Goal: Task Accomplishment & Management: Complete application form

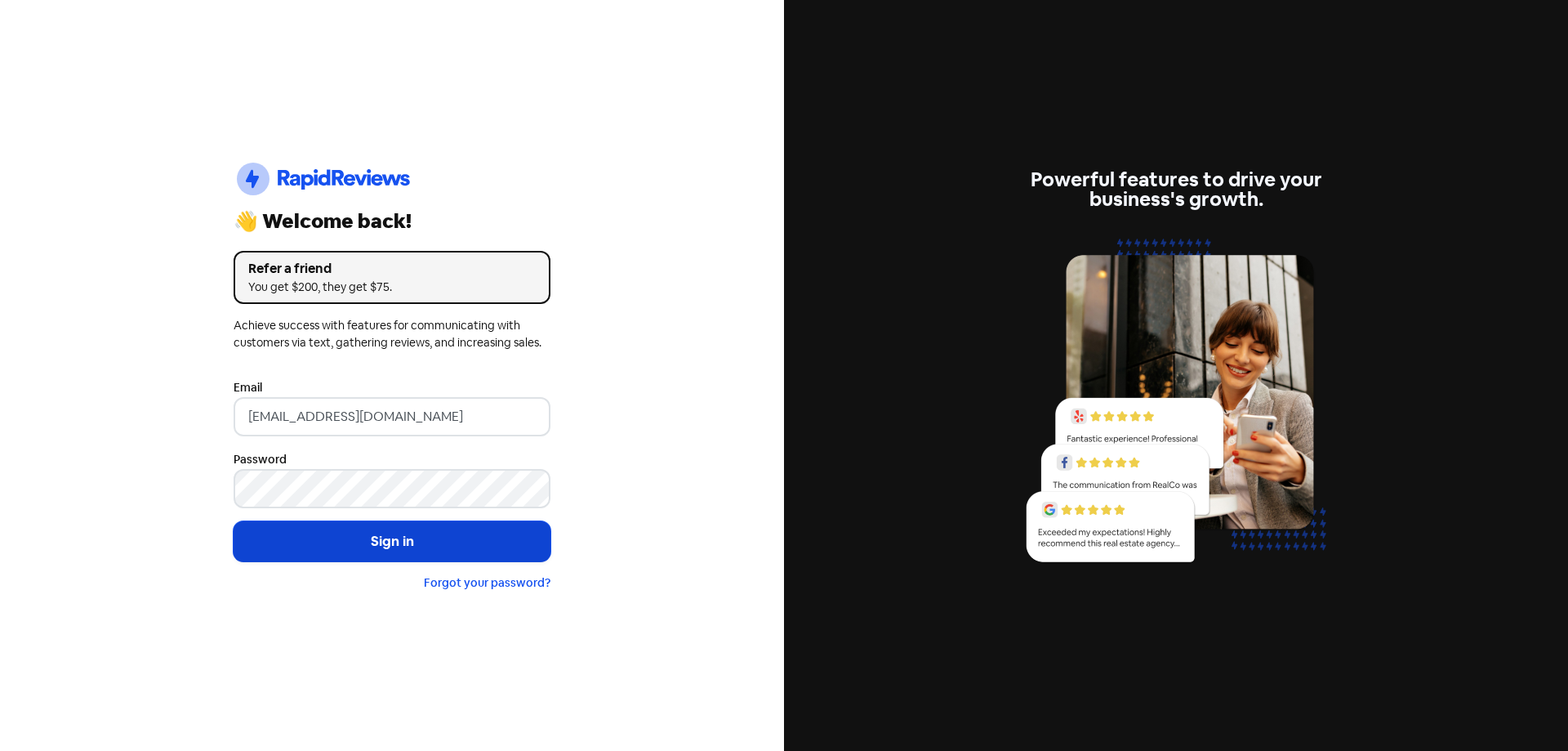
click at [409, 544] on button "Sign in" at bounding box center [392, 541] width 317 height 41
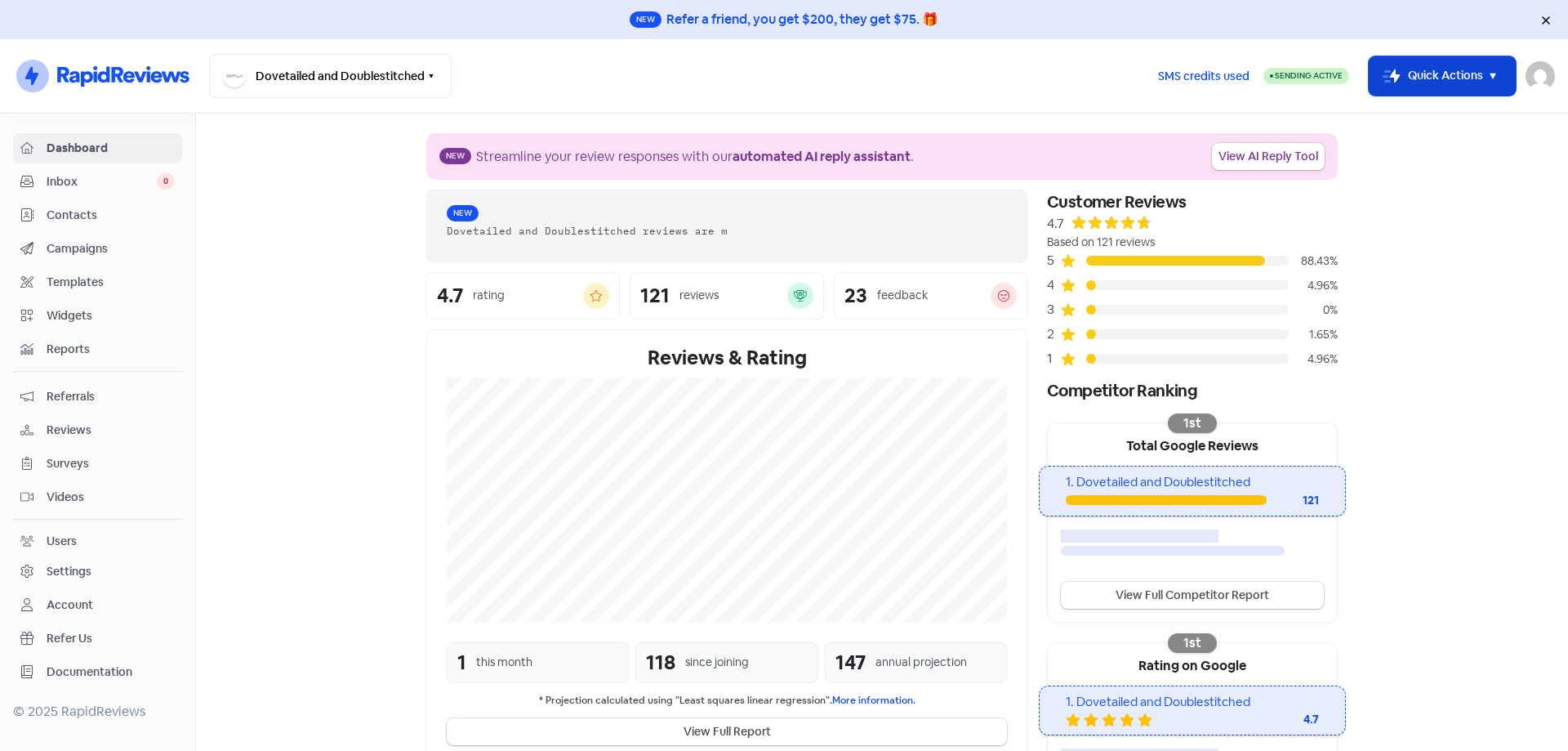
click at [1404, 83] on button "Icon For Thunder-move Quick Actions" at bounding box center [1442, 75] width 147 height 39
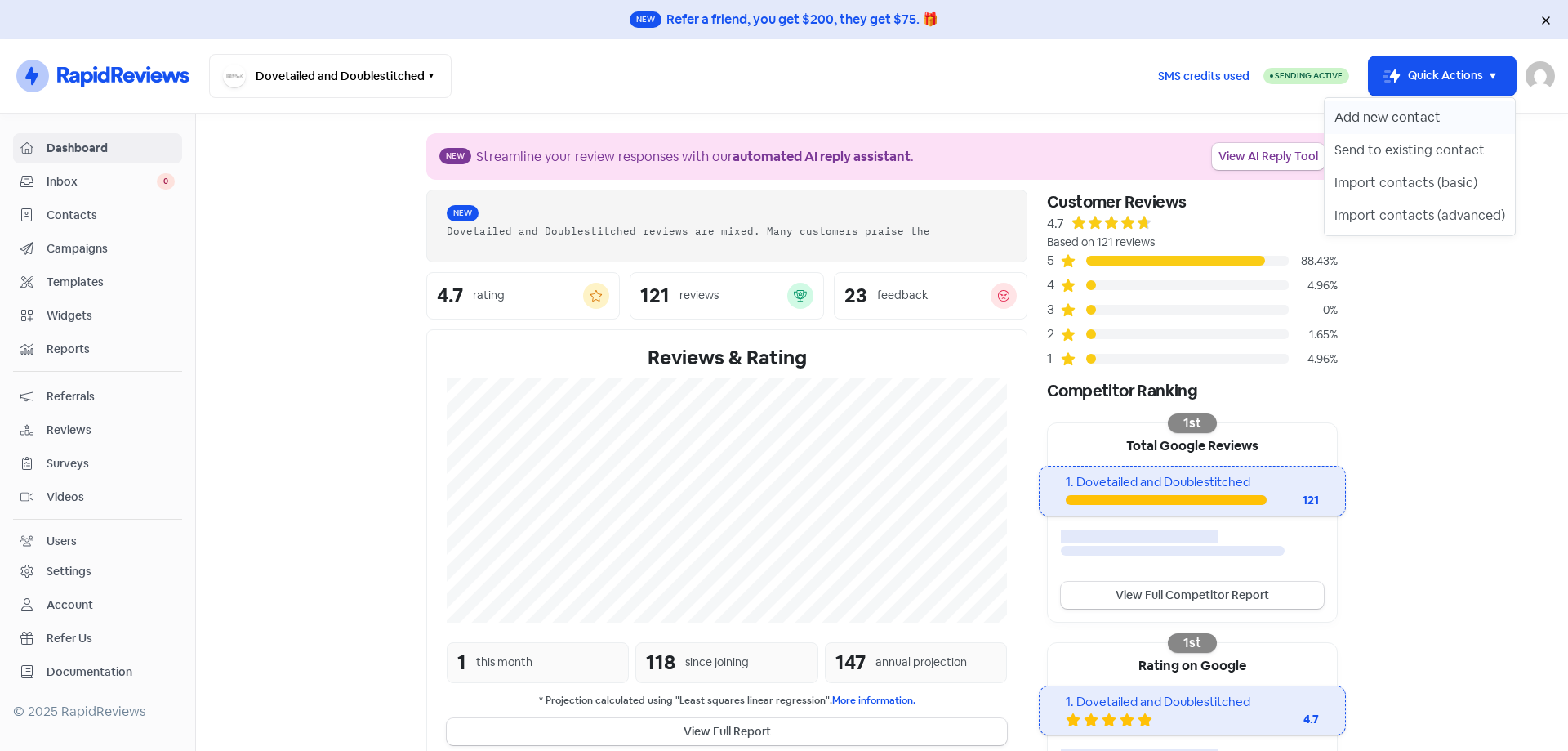
click at [1407, 119] on button "Add new contact" at bounding box center [1419, 117] width 191 height 32
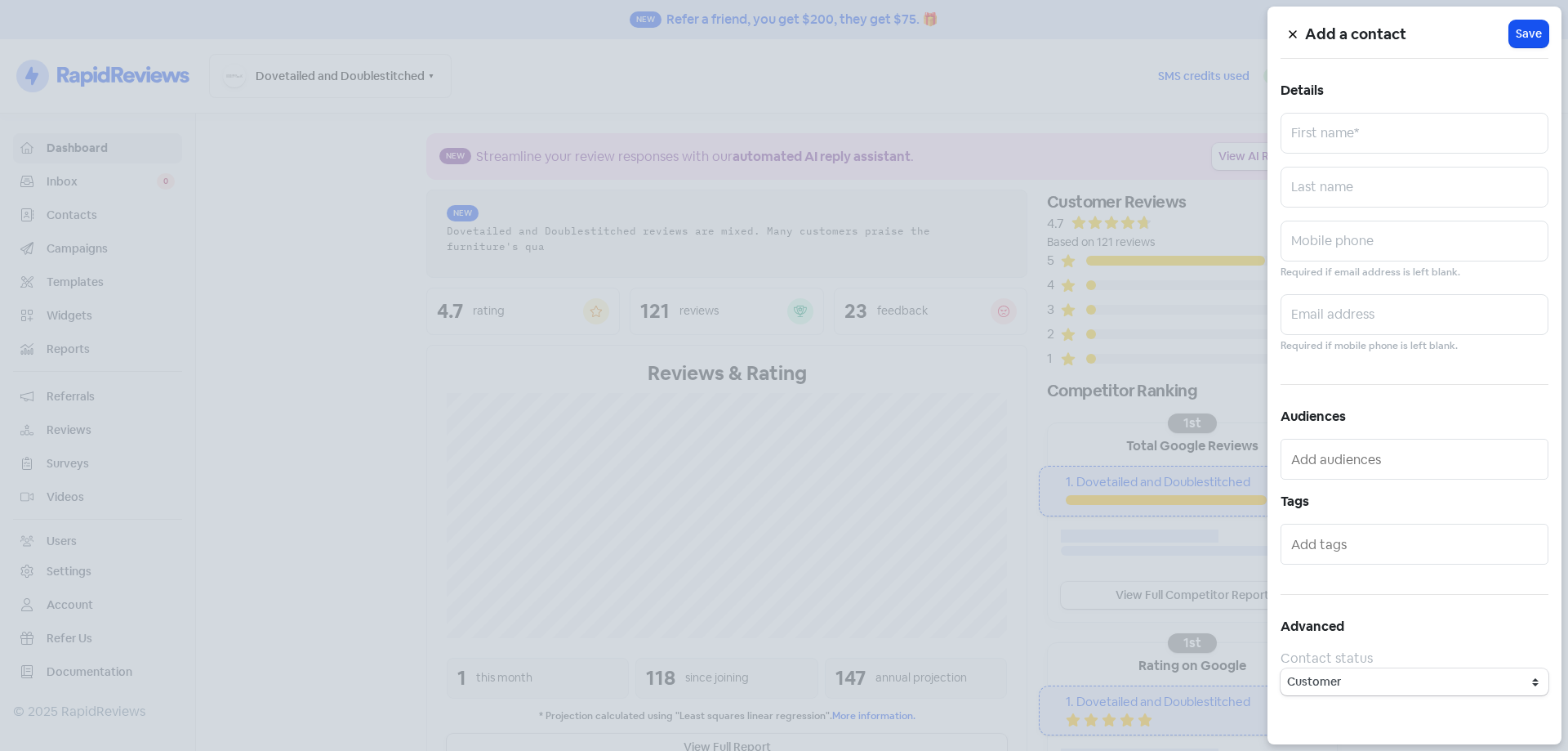
click at [1404, 132] on input "text" at bounding box center [1414, 132] width 268 height 41
type input "[PERSON_NAME]"
click at [1330, 219] on div "Add a contact Icon For Loading Save Details [PERSON_NAME] First name* Last name…" at bounding box center [1414, 376] width 294 height 738
click at [1336, 246] on input "text" at bounding box center [1414, 240] width 268 height 41
paste input "407882166"
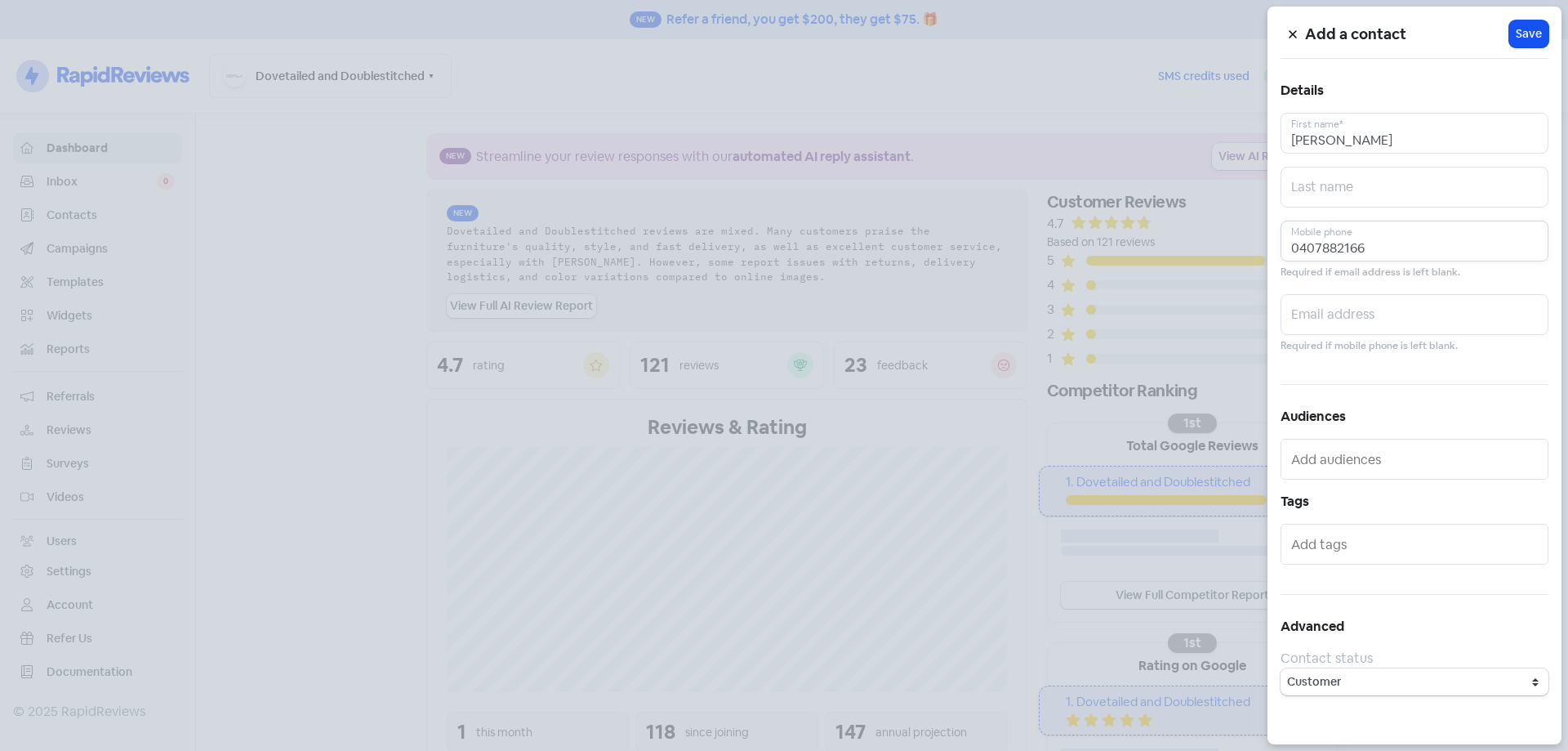
type input "0407882166"
click at [1359, 320] on input "text" at bounding box center [1414, 315] width 268 height 41
paste input "[EMAIL_ADDRESS][DOMAIN_NAME]"
type input "[EMAIL_ADDRESS][DOMAIN_NAME]"
click at [1529, 39] on span "Save" at bounding box center [1528, 34] width 26 height 17
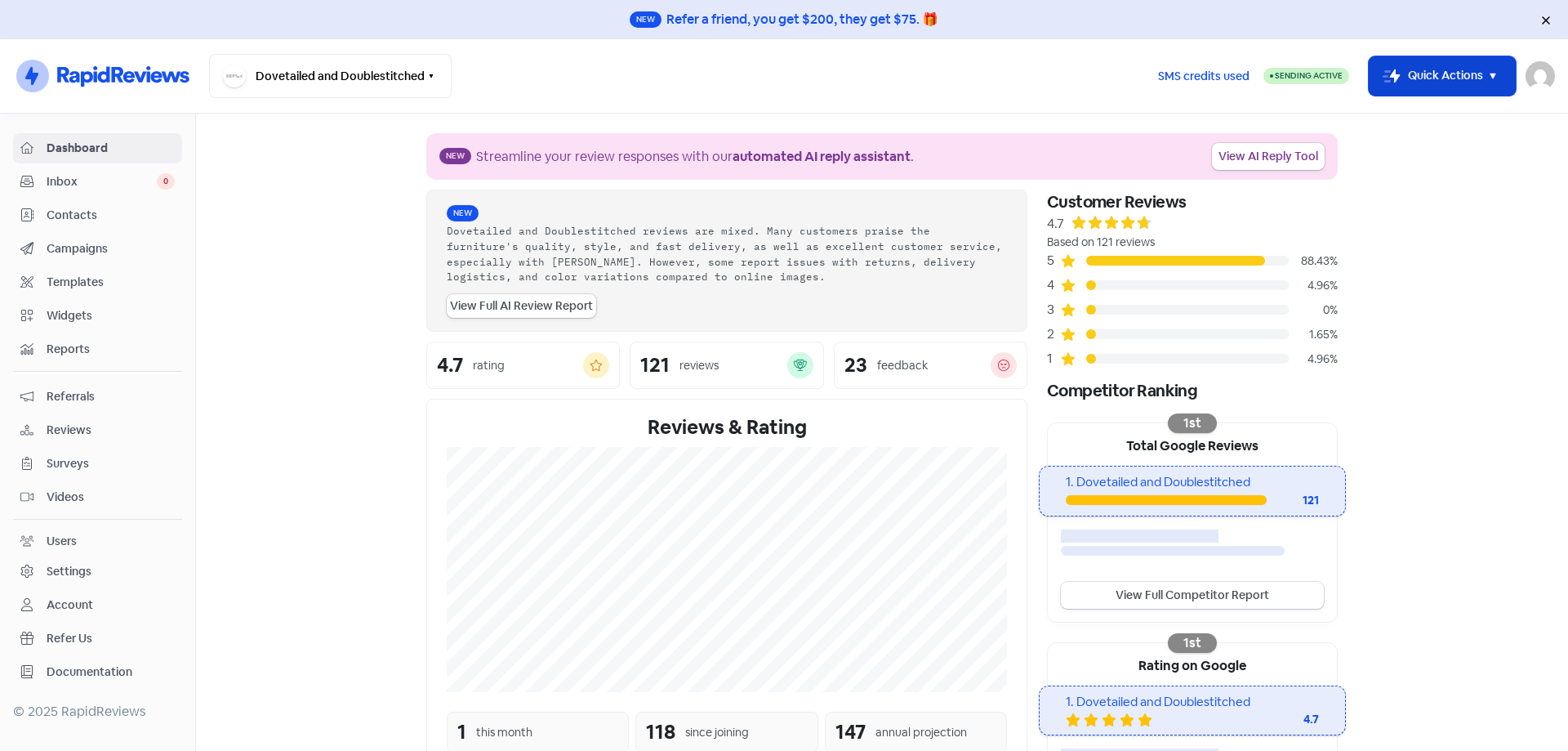
click at [1494, 83] on icon "button" at bounding box center [1493, 75] width 20 height 20
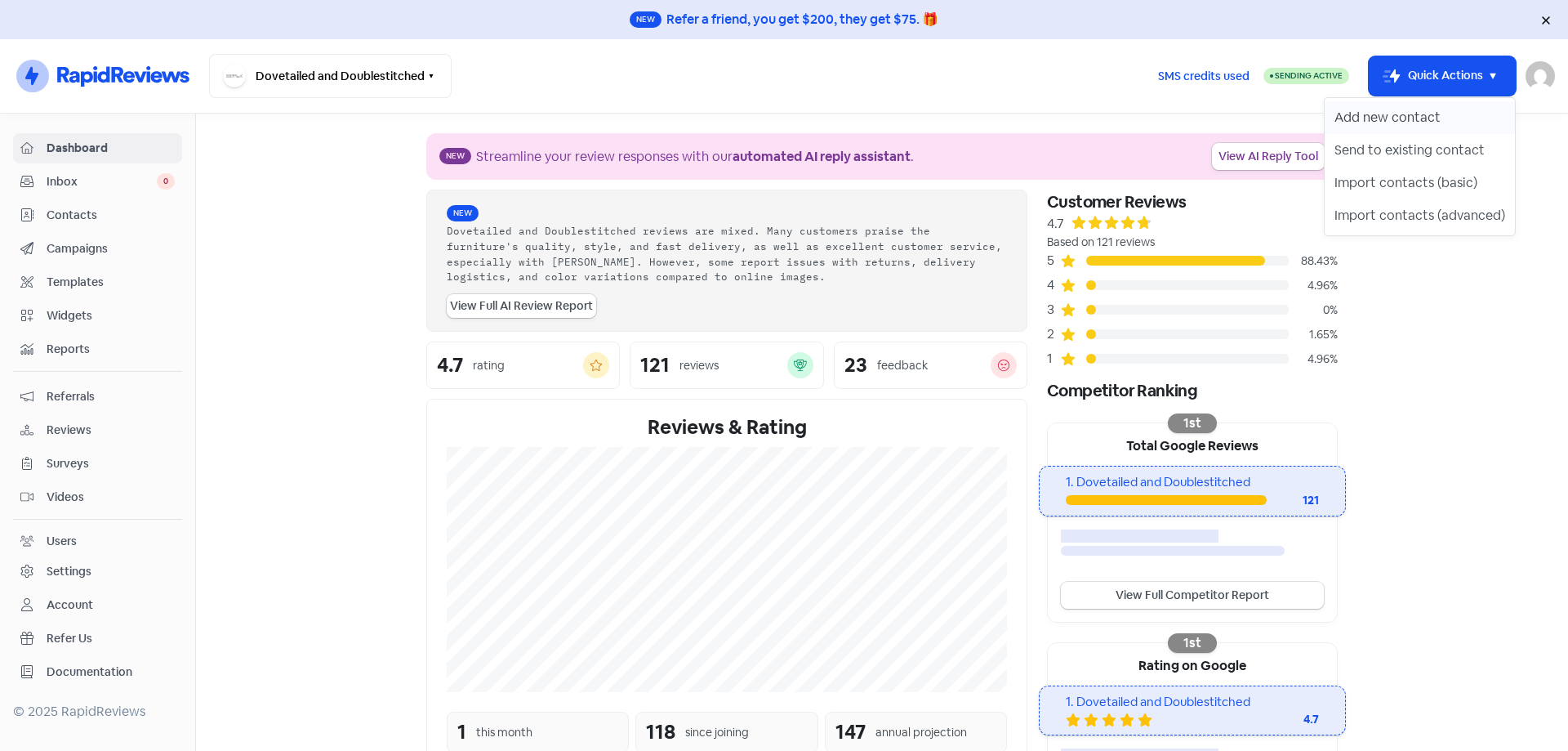
click at [1467, 129] on button "Add new contact" at bounding box center [1419, 117] width 191 height 32
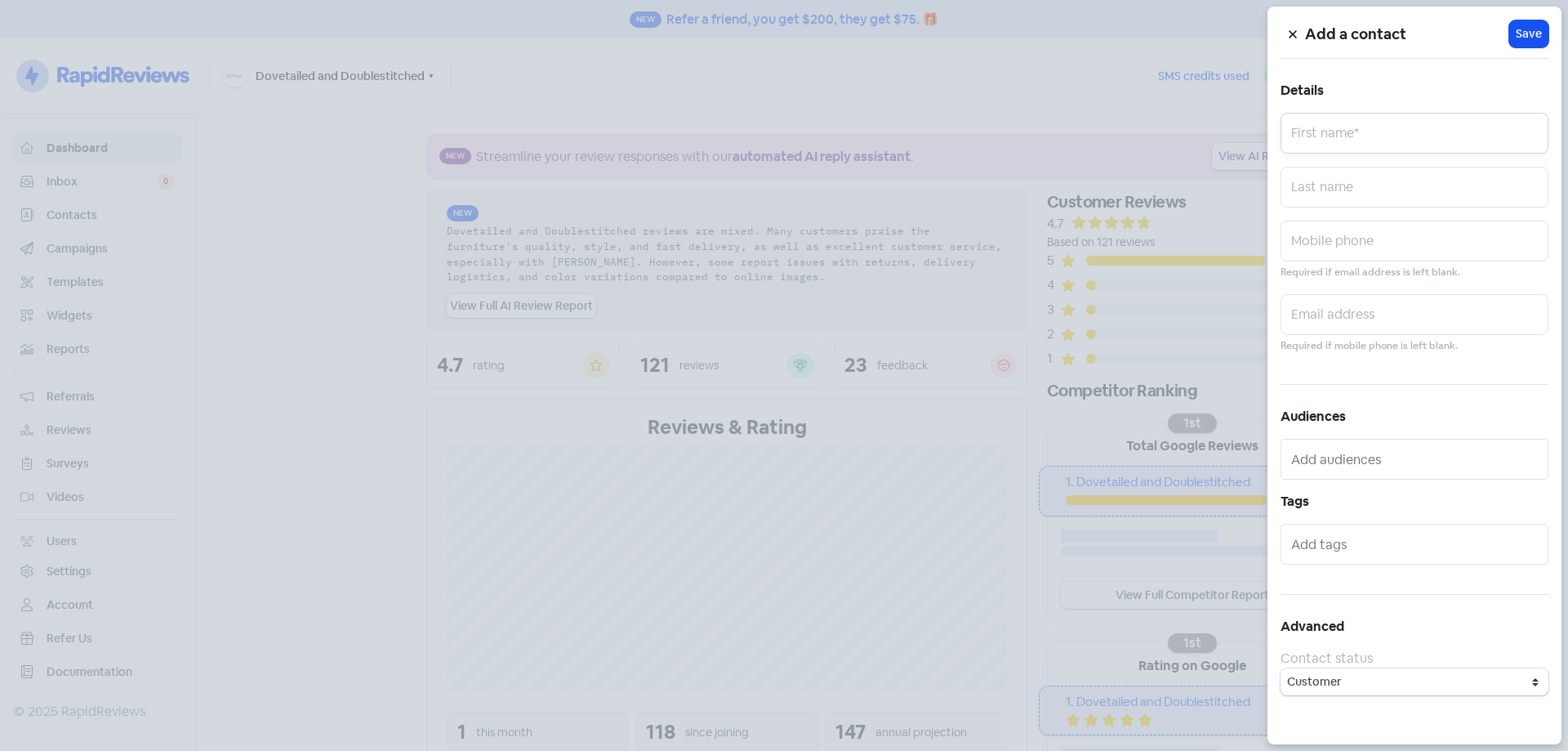
click at [1421, 133] on input "text" at bounding box center [1414, 132] width 268 height 41
paste input "[PERSON_NAME]"
type input "[PERSON_NAME]"
click at [1405, 236] on input "text" at bounding box center [1414, 240] width 268 height 41
paste input "0404848045"
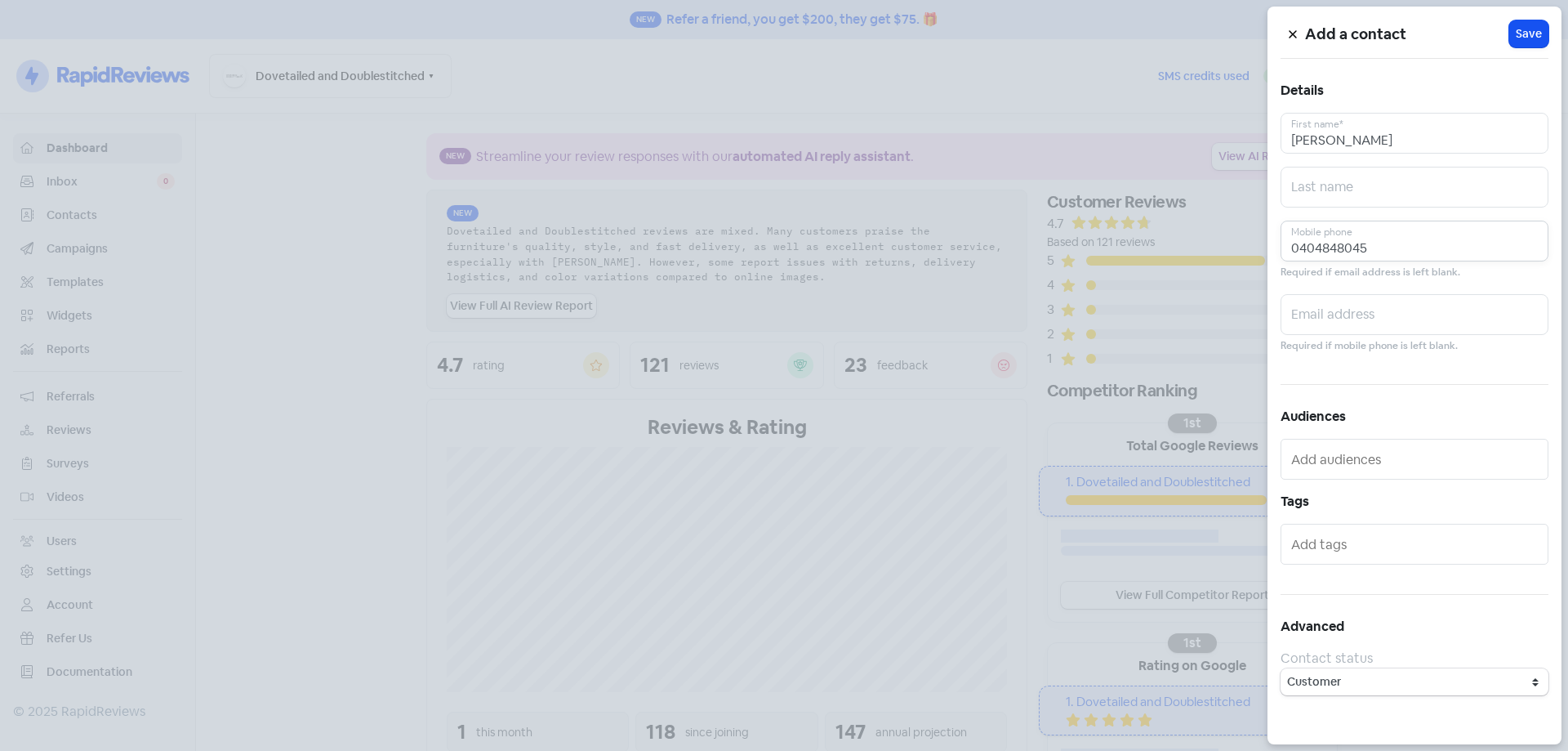
type input "0404848045"
click at [1345, 328] on input "text" at bounding box center [1414, 315] width 268 height 41
paste input "[PERSON_NAME][EMAIL_ADDRESS][PERSON_NAME][DOMAIN_NAME]"
type input "[PERSON_NAME][EMAIL_ADDRESS][PERSON_NAME][DOMAIN_NAME]"
click at [1524, 37] on span "Save" at bounding box center [1528, 34] width 26 height 17
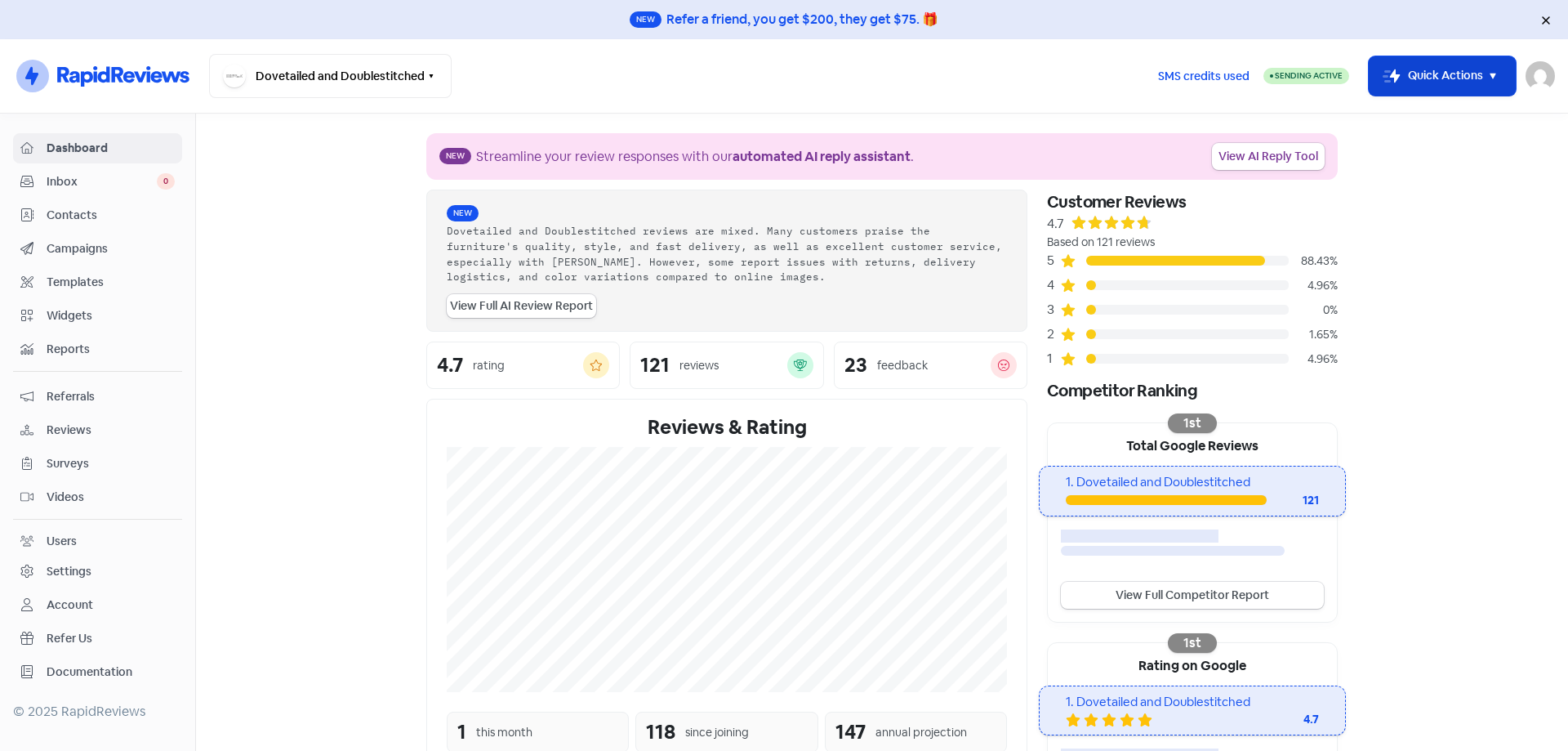
click at [1478, 85] on button "Icon For Thunder-move Quick Actions" at bounding box center [1442, 75] width 147 height 39
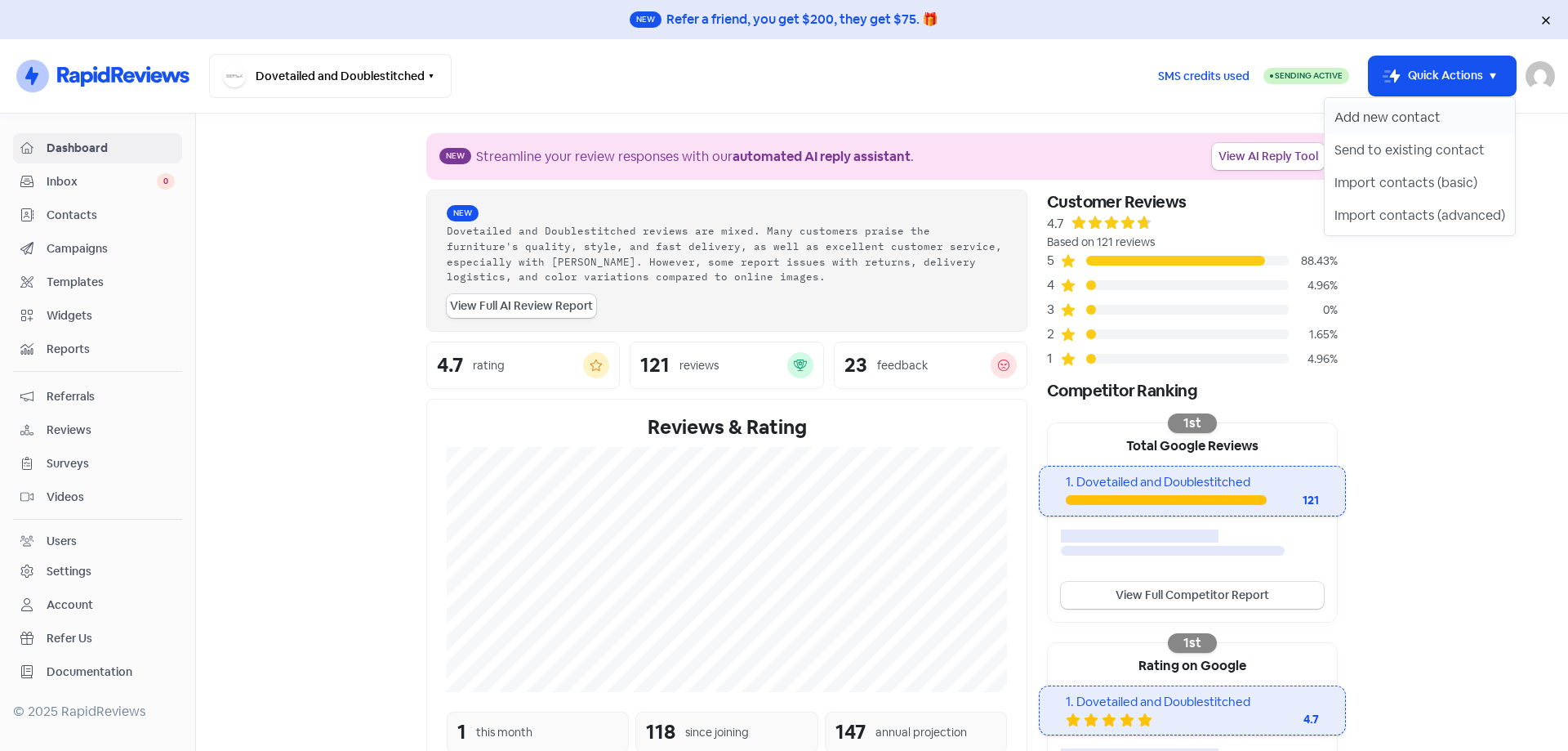
click at [1461, 111] on button "Add new contact" at bounding box center [1419, 117] width 191 height 32
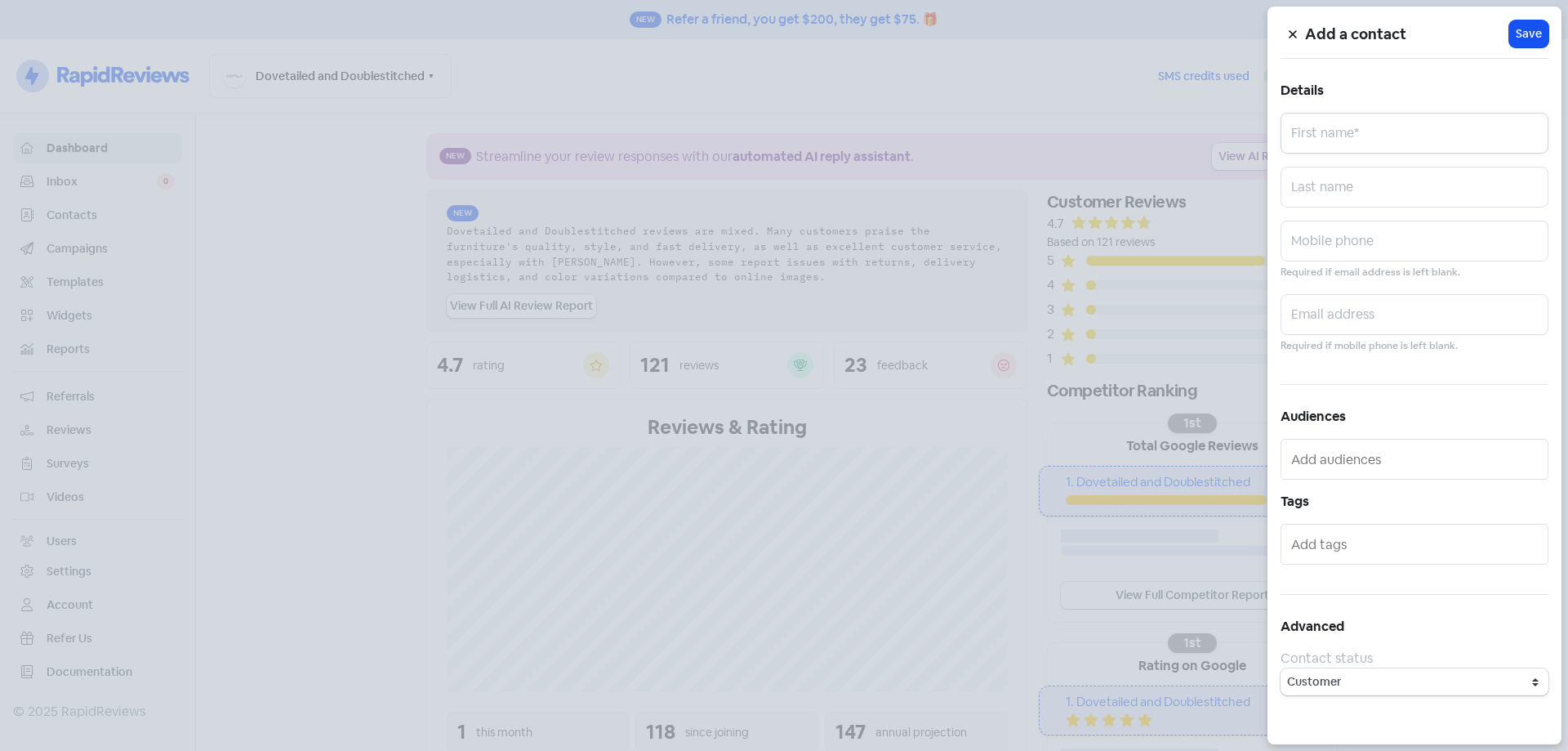
click at [1435, 132] on input "text" at bounding box center [1414, 132] width 268 height 41
paste input "[PERSON_NAME]"
type input "[PERSON_NAME]"
click at [1404, 311] on input "text" at bounding box center [1414, 315] width 268 height 41
paste input "[EMAIL_ADDRESS][DOMAIN_NAME]"
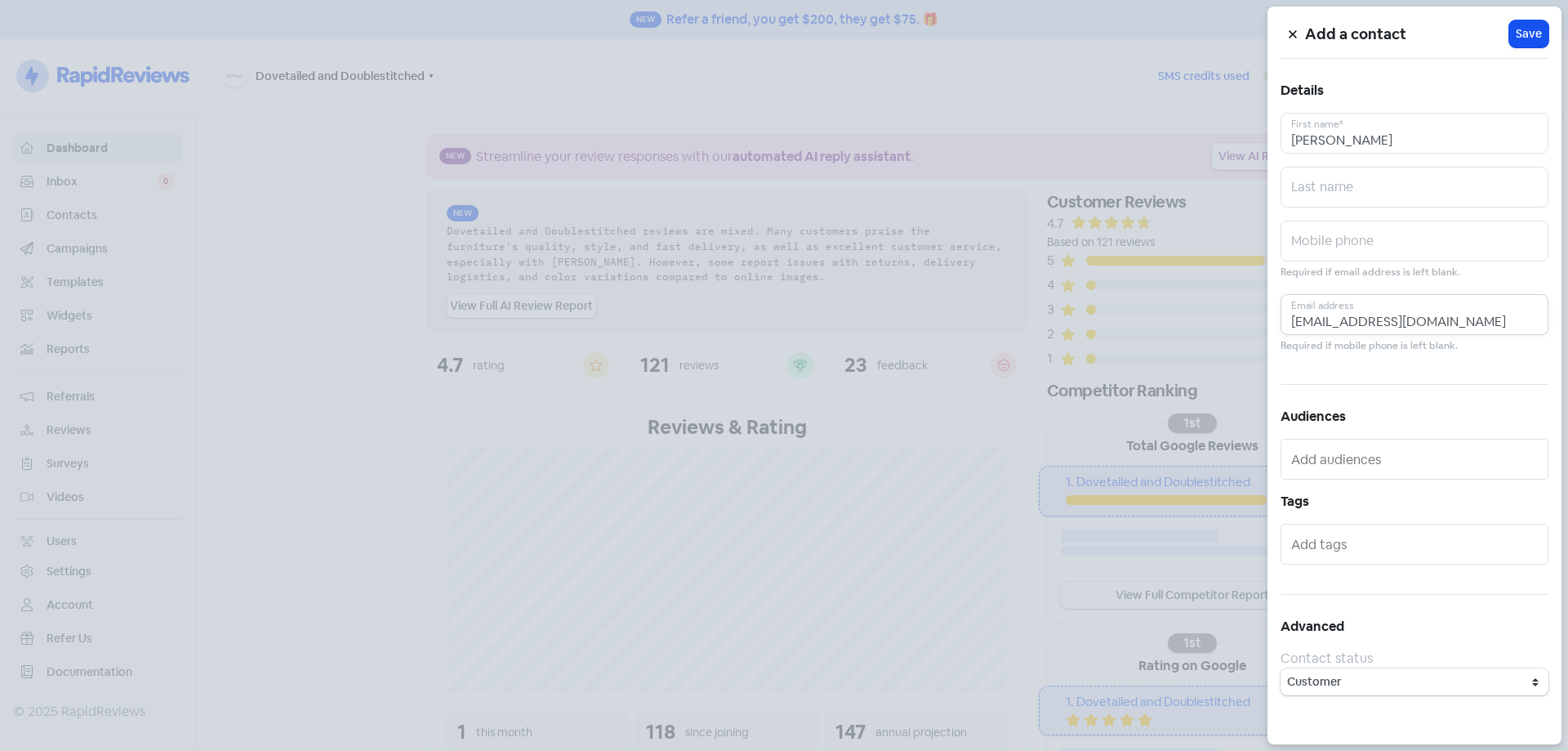
type input "[EMAIL_ADDRESS][DOMAIN_NAME]"
click at [1387, 251] on input "text" at bounding box center [1414, 240] width 268 height 41
paste input "0417125002"
type input "0417125002"
click at [1532, 41] on span "Save" at bounding box center [1528, 34] width 26 height 17
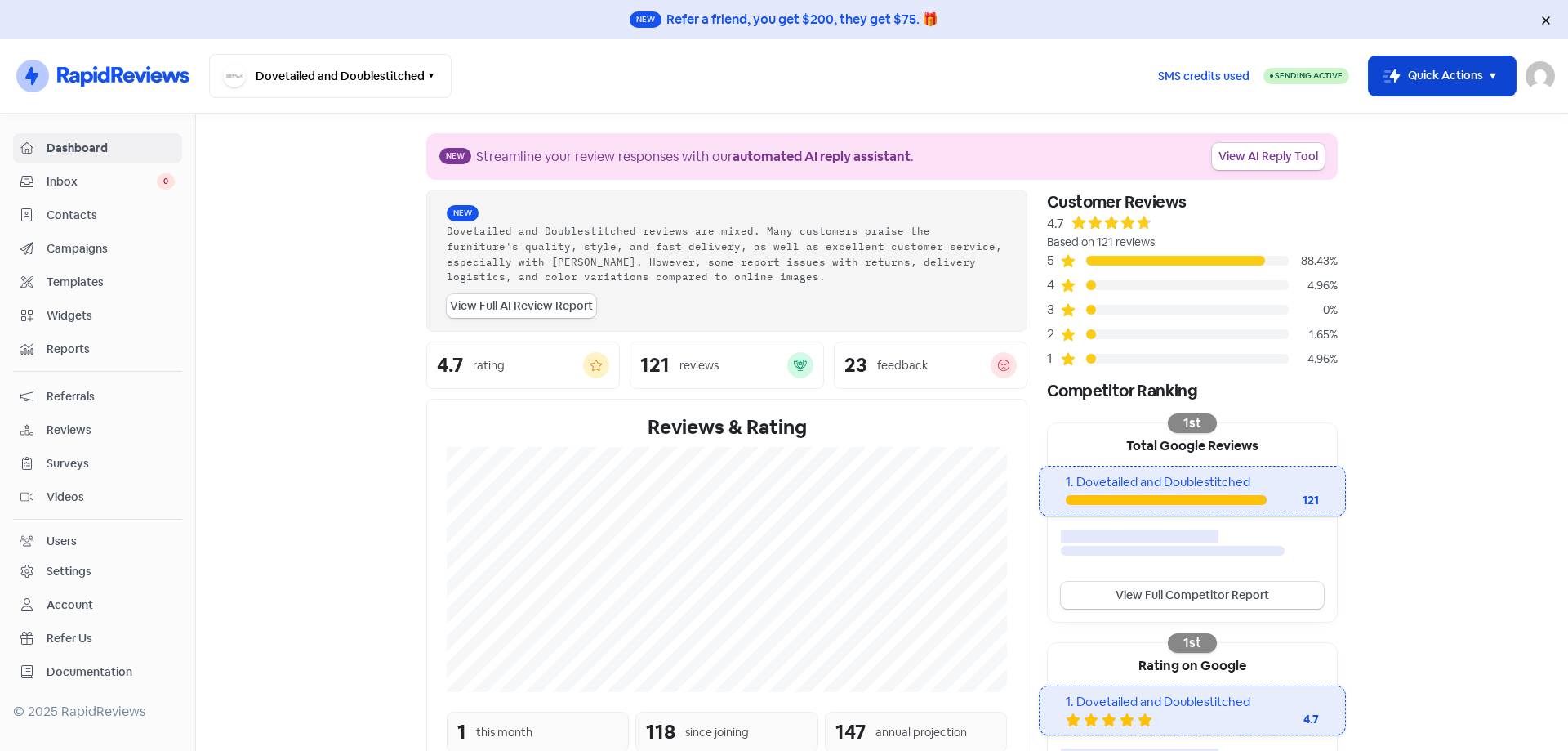
click at [1439, 78] on button "Icon For Thunder-move Quick Actions" at bounding box center [1442, 75] width 147 height 39
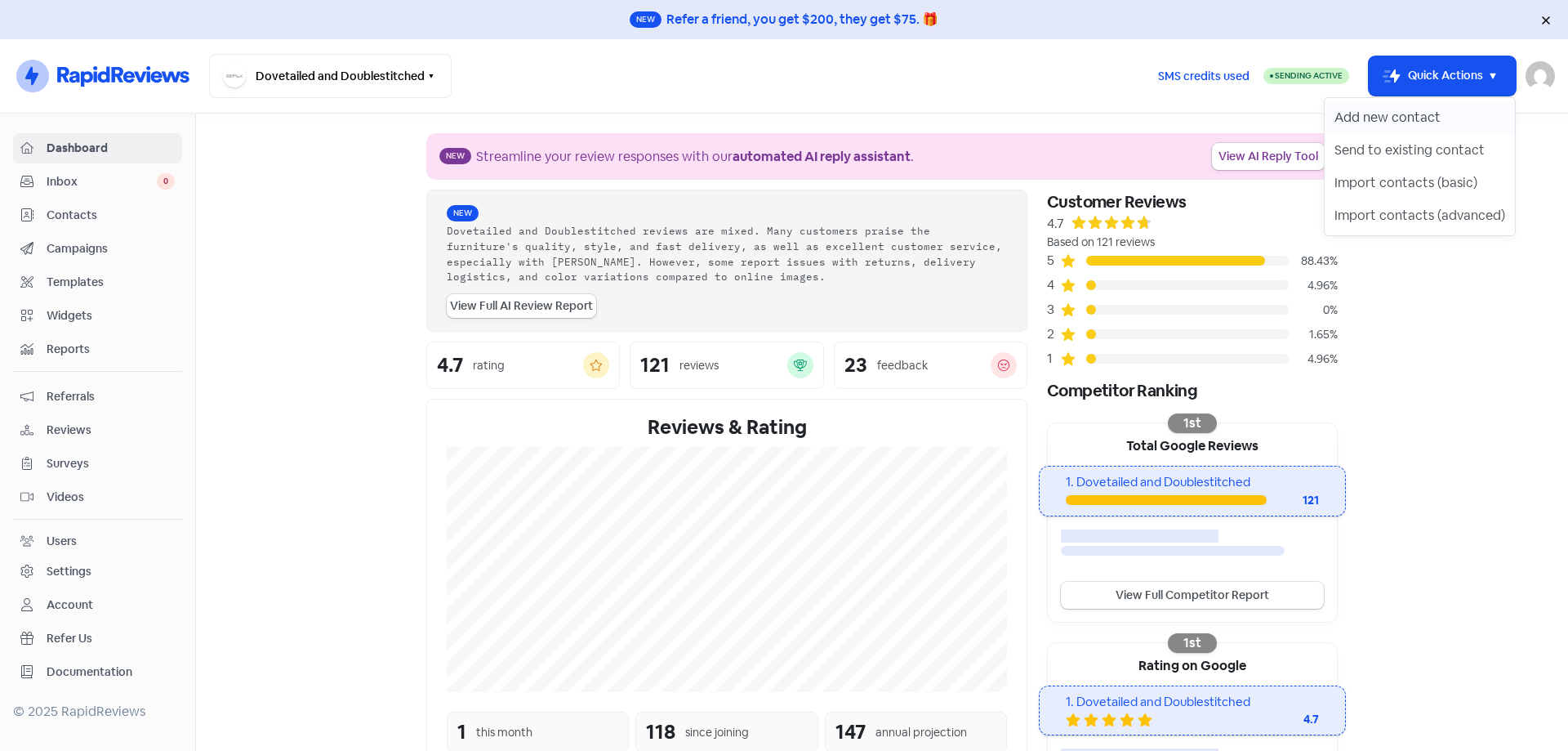
click at [1410, 116] on button "Add new contact" at bounding box center [1419, 117] width 191 height 32
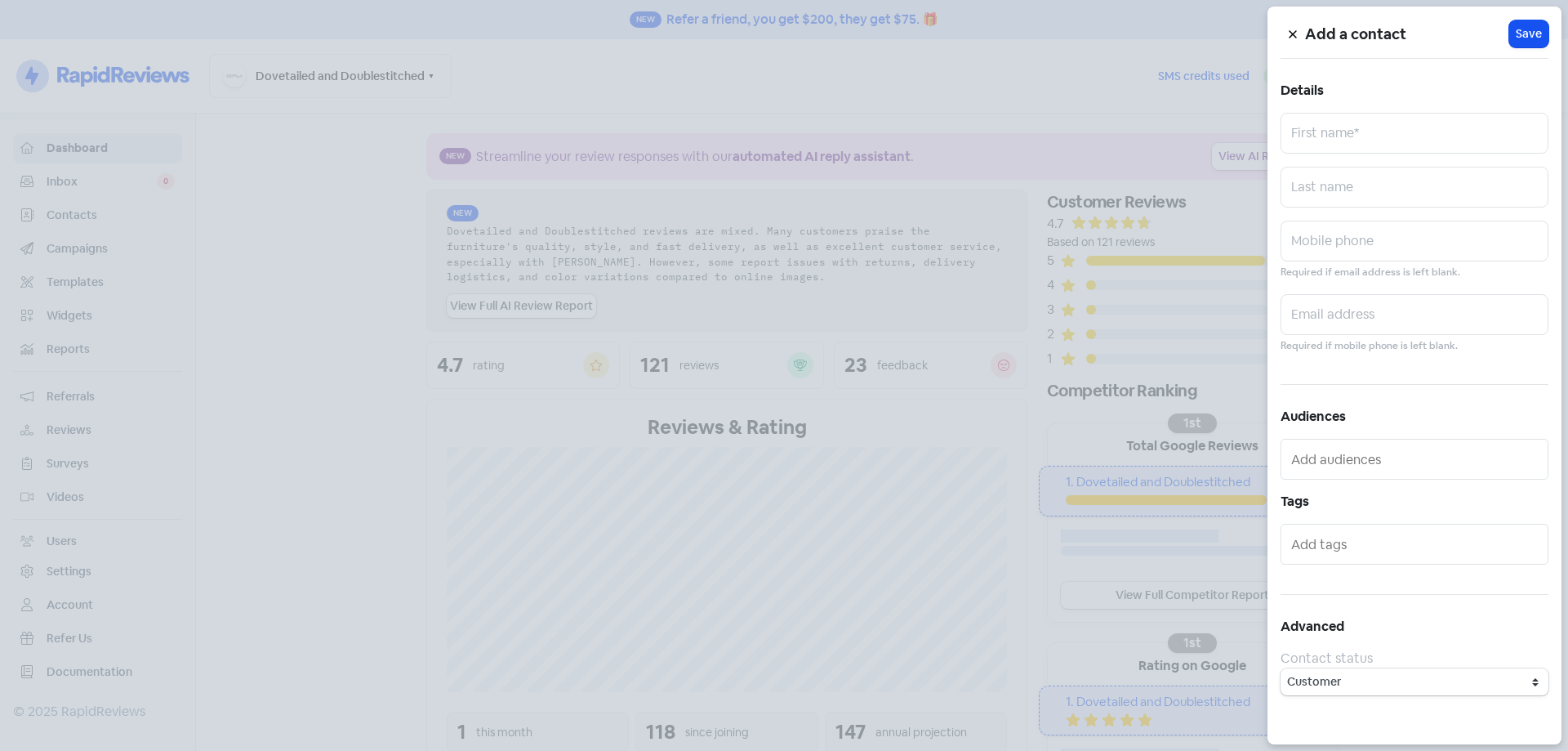
click at [1402, 128] on input "text" at bounding box center [1414, 132] width 268 height 41
type input "[PERSON_NAME]"
click at [1352, 313] on input "text" at bounding box center [1414, 315] width 268 height 41
paste input "[PERSON_NAME][EMAIL_ADDRESS][DOMAIN_NAME]"
type input "[PERSON_NAME][EMAIL_ADDRESS][DOMAIN_NAME]"
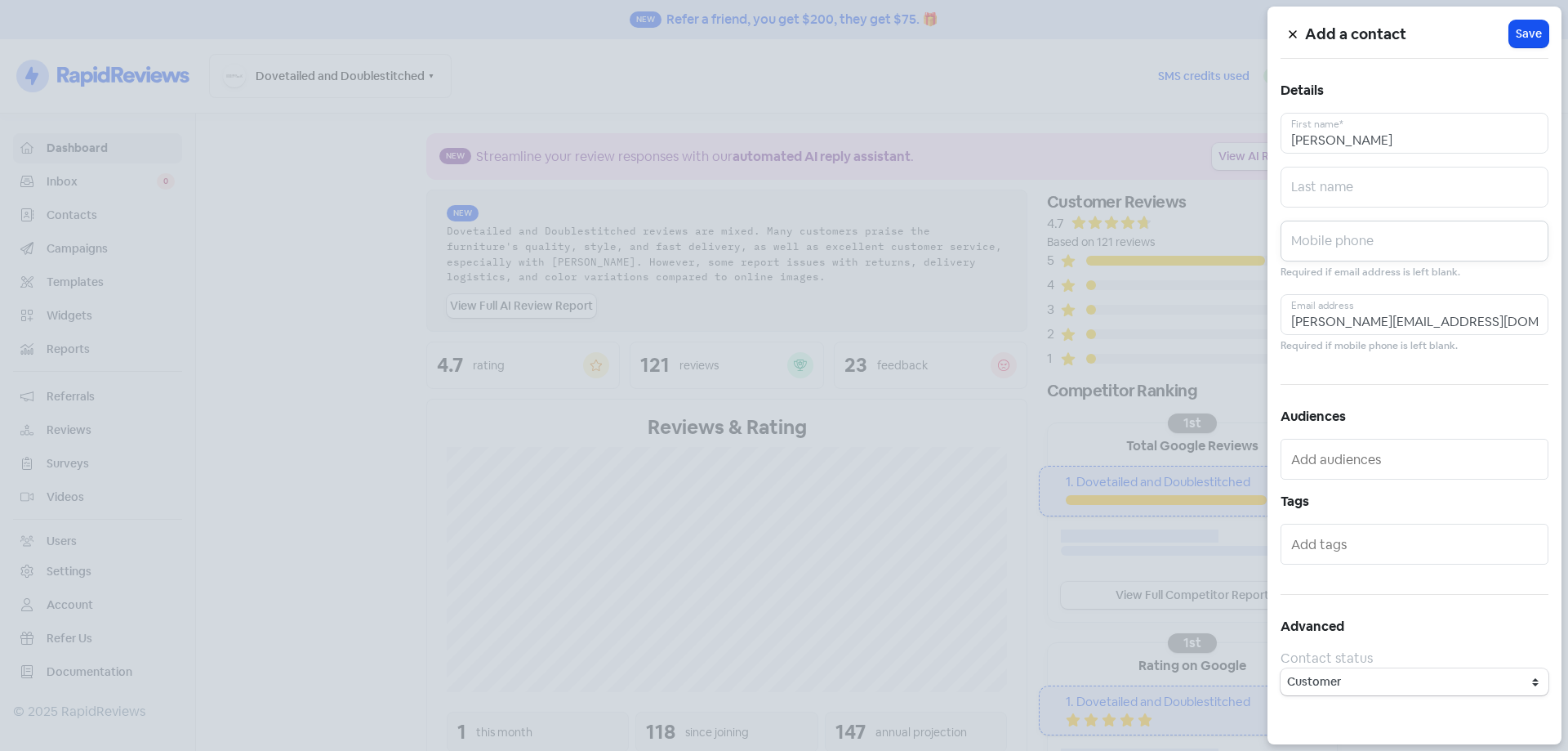
click at [1357, 237] on input "text" at bounding box center [1414, 240] width 268 height 41
paste input "402922673"
click at [1292, 250] on input "402922673" at bounding box center [1414, 240] width 268 height 41
type input "0402922673"
click at [1526, 37] on span "Save" at bounding box center [1528, 34] width 26 height 17
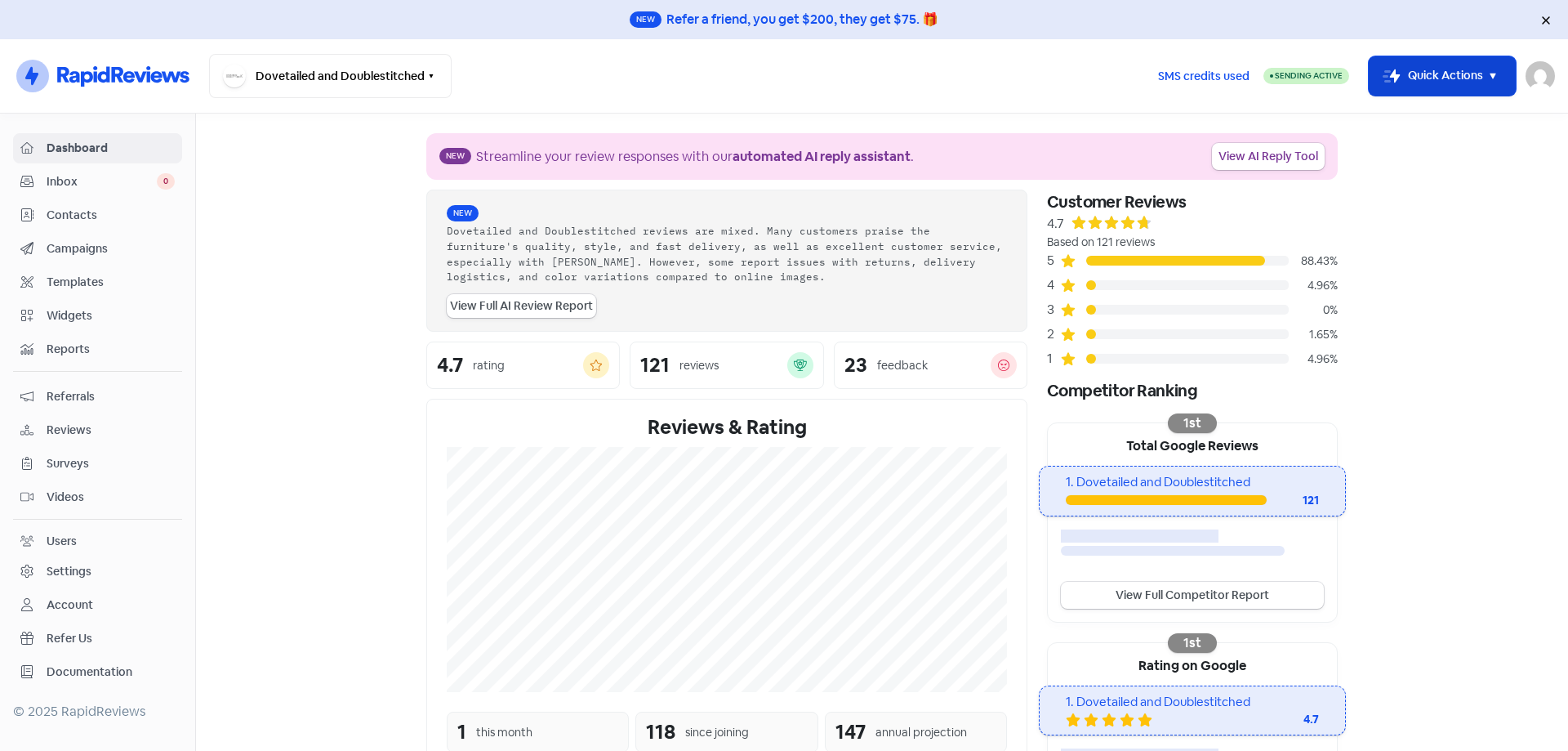
click at [1427, 71] on button "Icon For Thunder-move Quick Actions" at bounding box center [1442, 75] width 147 height 39
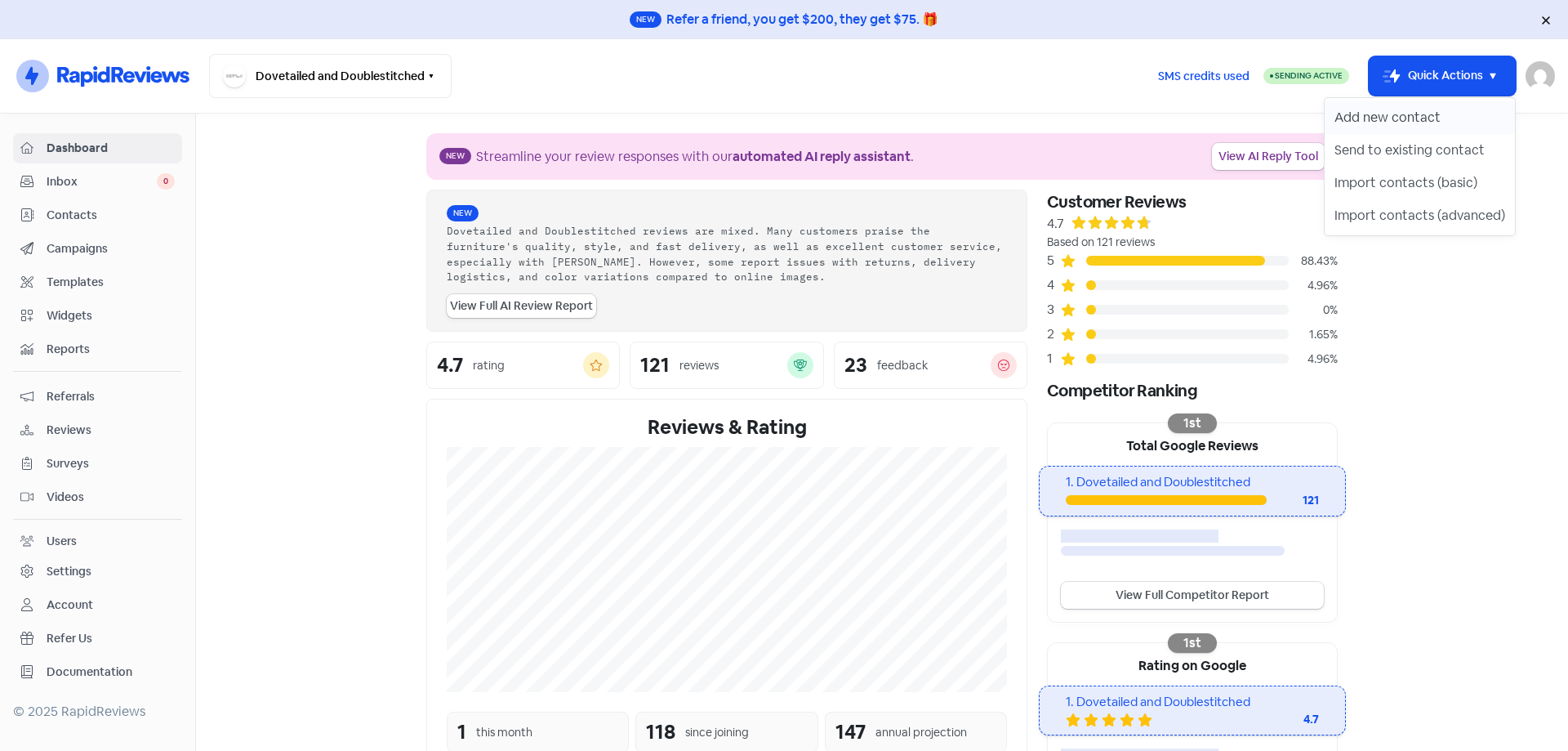
click at [1429, 113] on button "Add new contact" at bounding box center [1419, 117] width 191 height 32
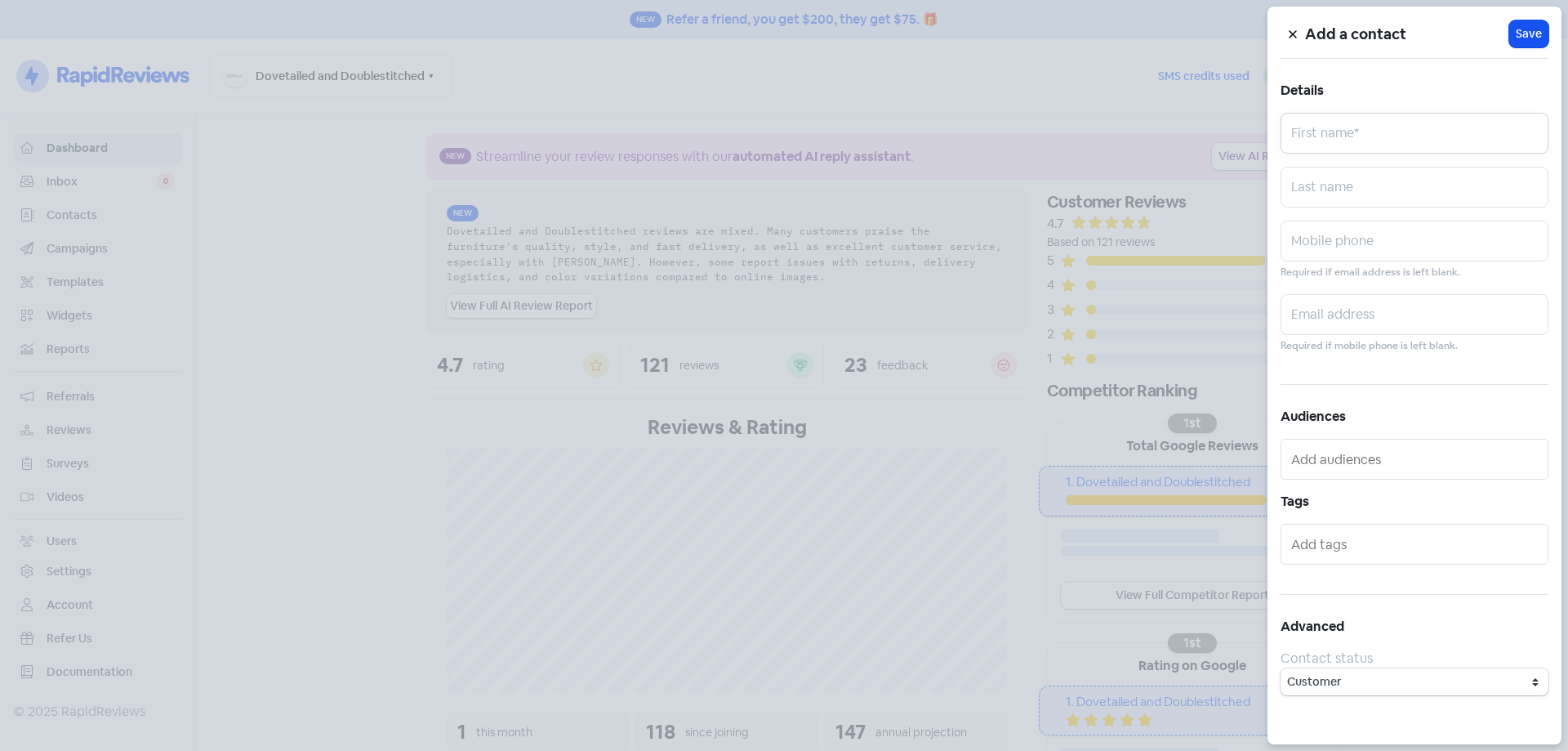
click at [1420, 135] on input "text" at bounding box center [1414, 132] width 268 height 41
paste input "[PERSON_NAME]"
type input "[PERSON_NAME]"
click at [1317, 232] on input "text" at bounding box center [1414, 240] width 268 height 41
paste input "434714719"
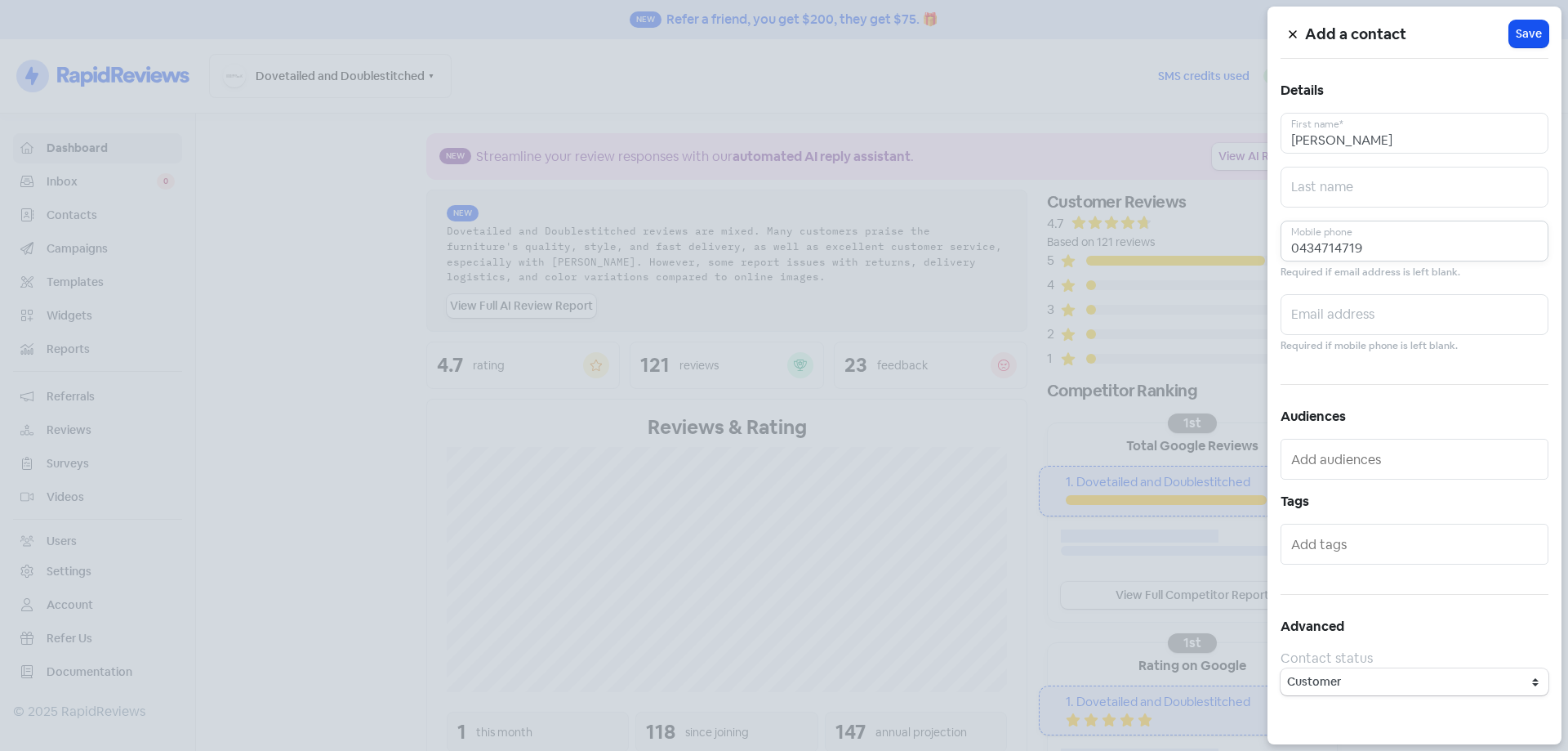
type input "0434714719"
click at [1352, 309] on input "text" at bounding box center [1414, 315] width 268 height 41
paste input "[EMAIL_ADDRESS][DOMAIN_NAME]"
type input "[EMAIL_ADDRESS][DOMAIN_NAME]"
click at [1530, 31] on span "Save" at bounding box center [1528, 34] width 26 height 17
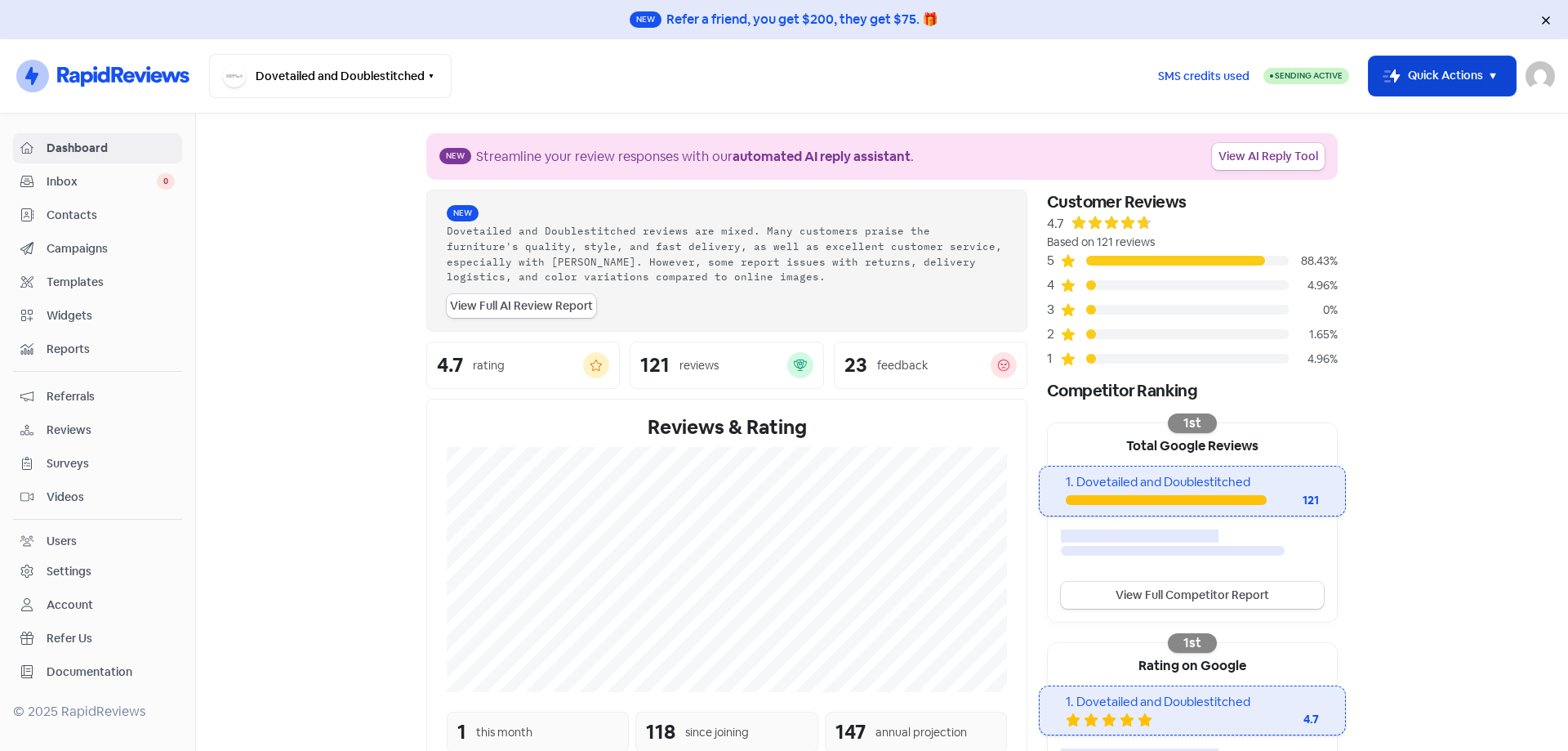
click at [1421, 66] on button "Icon For Thunder-move Quick Actions" at bounding box center [1442, 75] width 147 height 39
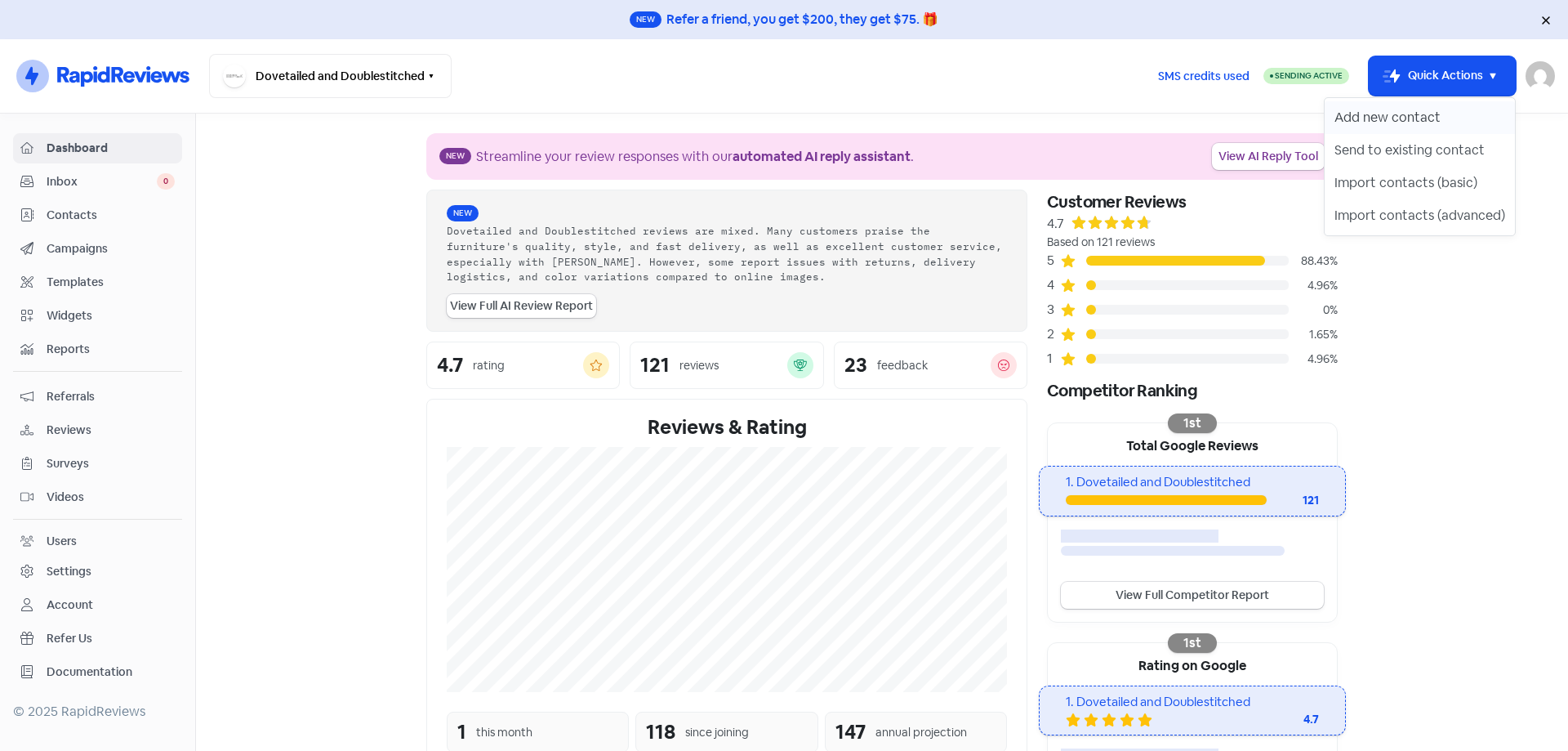
click at [1428, 112] on button "Add new contact" at bounding box center [1419, 117] width 191 height 32
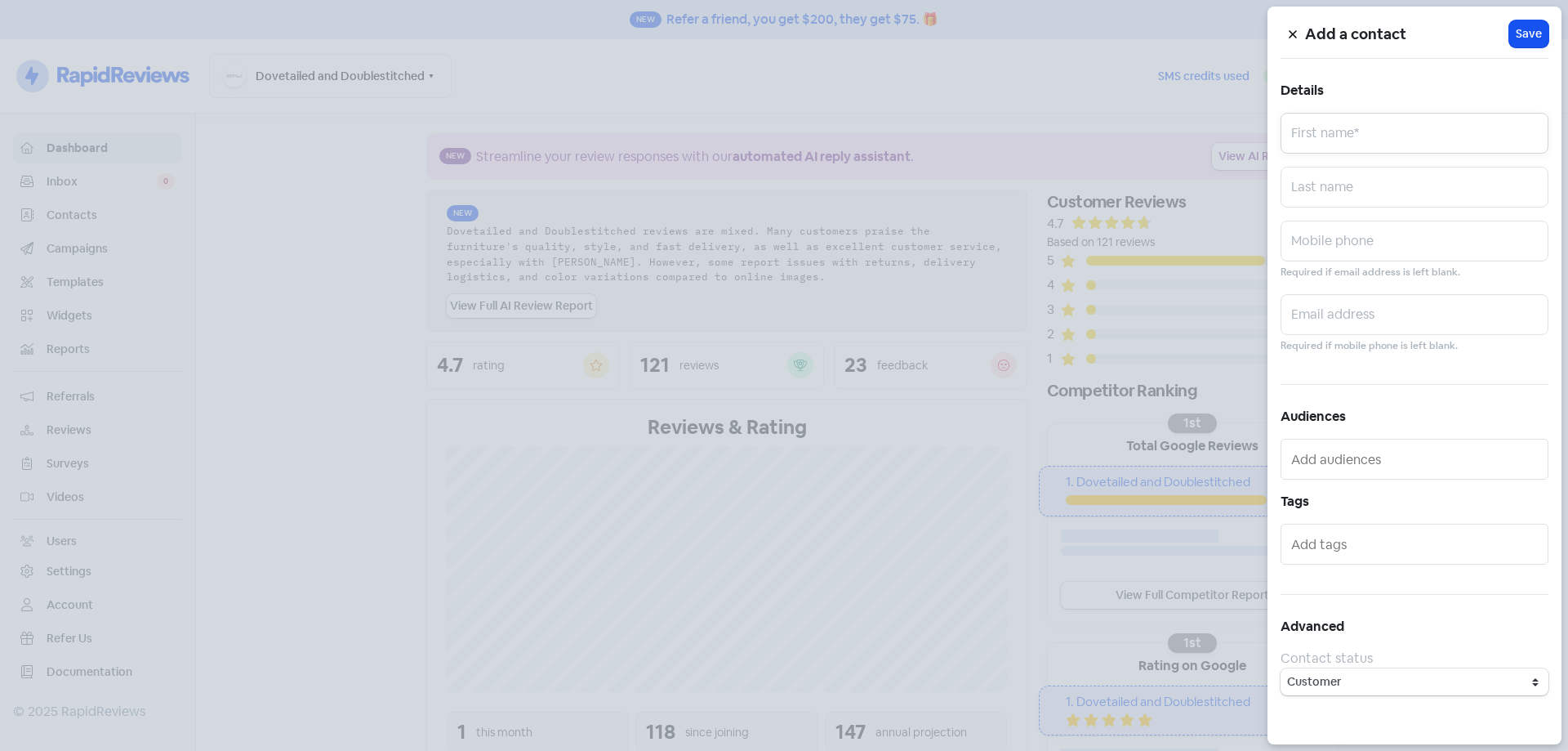
click at [1437, 145] on input "text" at bounding box center [1414, 132] width 268 height 41
paste input "[PERSON_NAME]"
type input "[PERSON_NAME]"
click at [1339, 239] on input "text" at bounding box center [1414, 240] width 268 height 41
paste input "433805392"
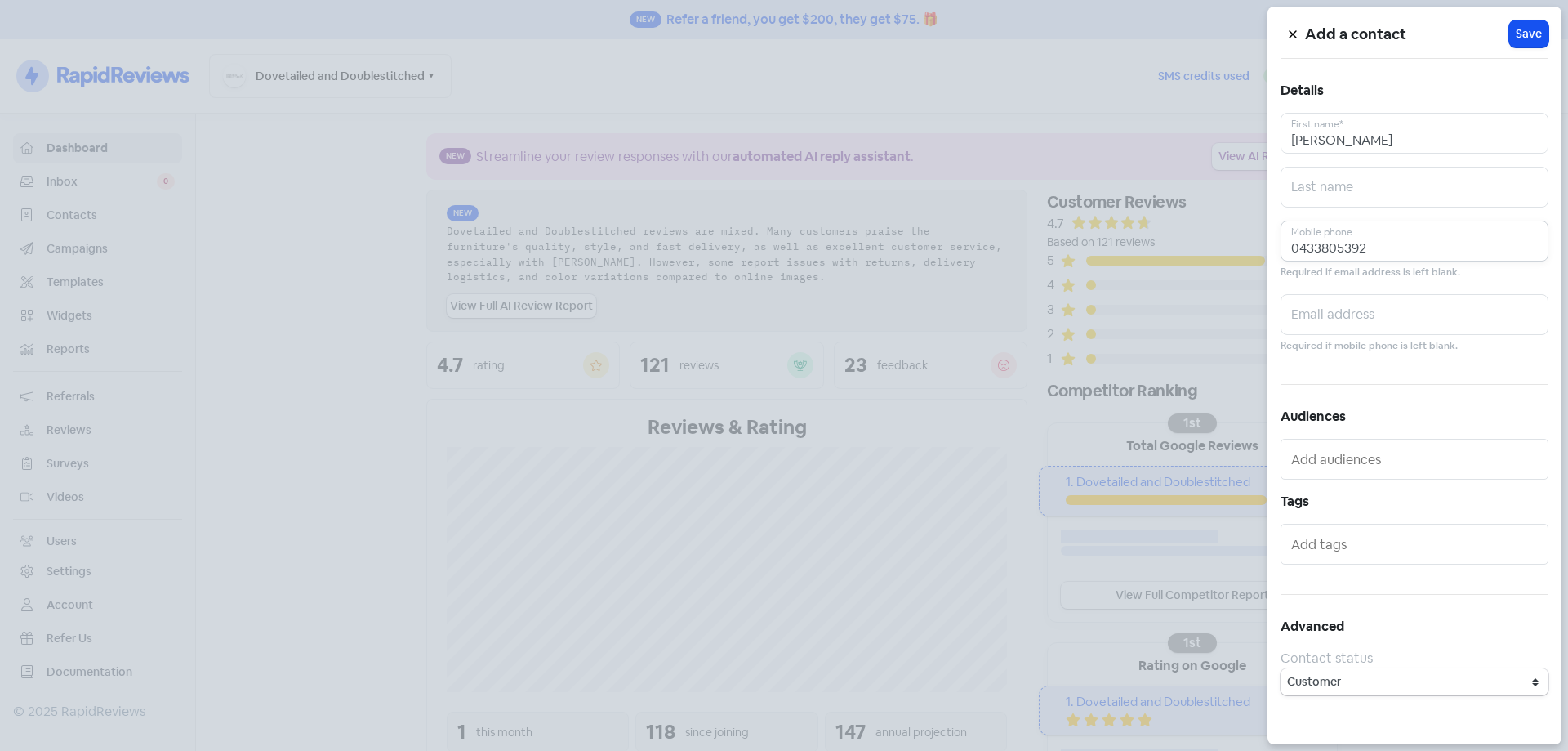
type input "0433805392"
click at [1365, 311] on input "text" at bounding box center [1414, 315] width 268 height 41
paste input "[EMAIL_ADDRESS][DOMAIN_NAME]"
type input "[EMAIL_ADDRESS][DOMAIN_NAME]"
click at [1527, 35] on span "Save" at bounding box center [1528, 34] width 26 height 17
